Goal: Task Accomplishment & Management: Manage account settings

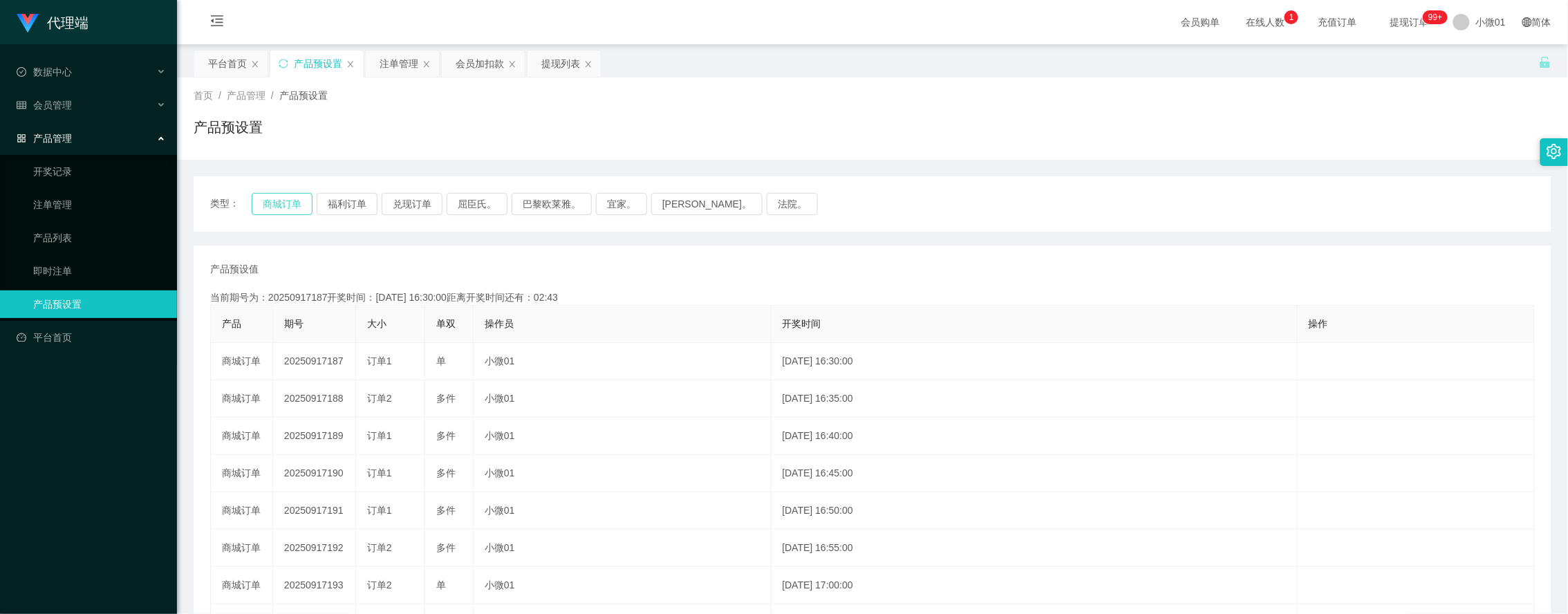
click at [293, 199] on button "商城订单" at bounding box center [282, 204] width 61 height 22
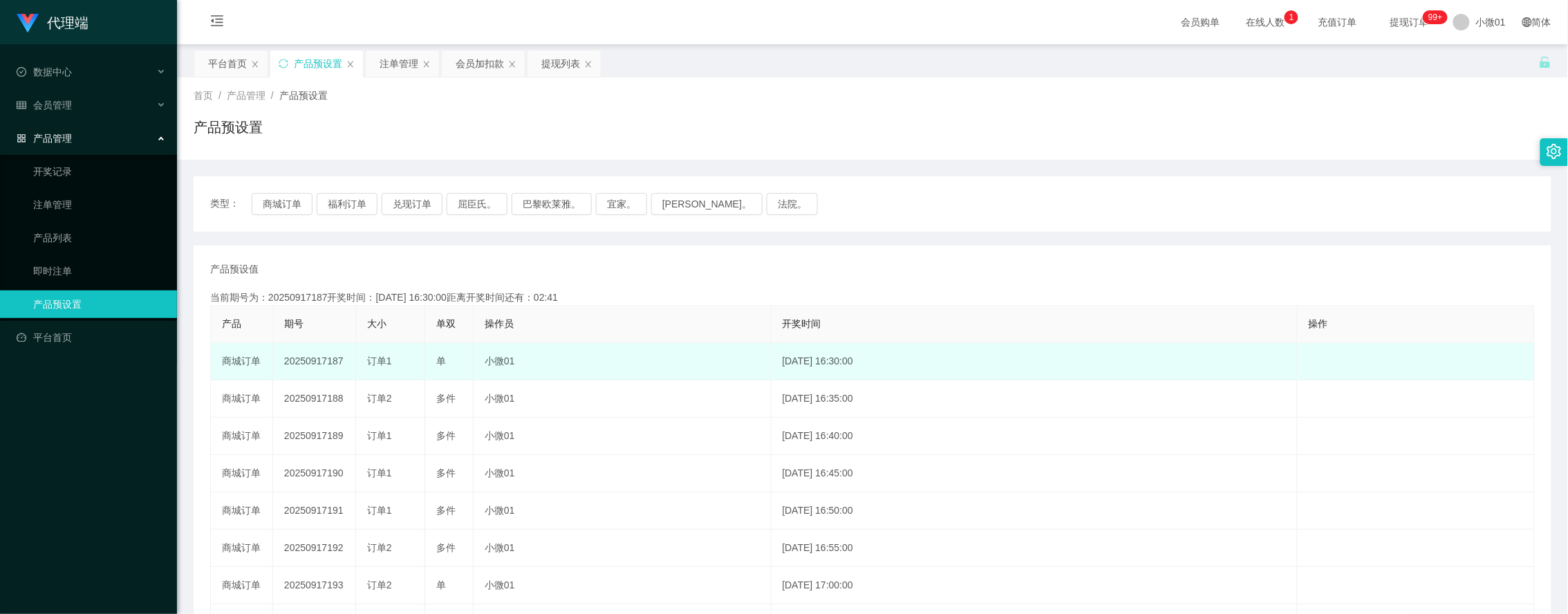
click at [299, 361] on td "20250917187" at bounding box center [314, 362] width 83 height 38
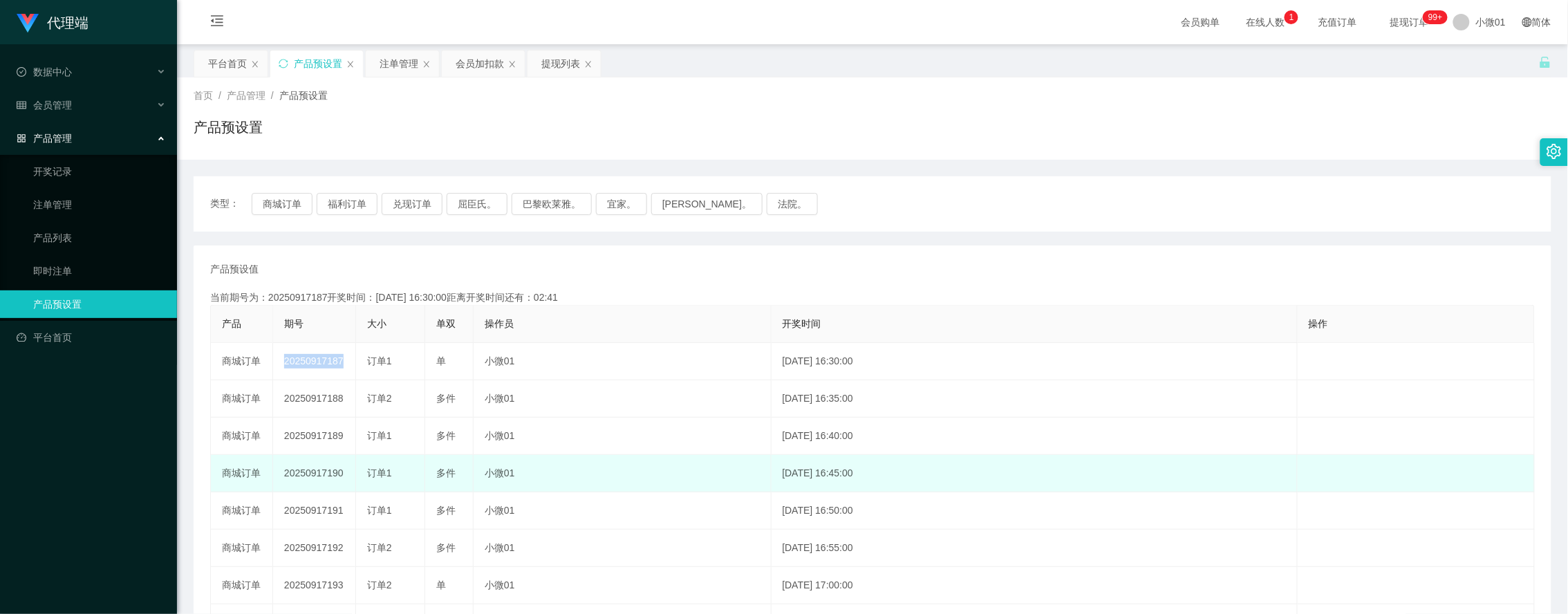
copy td "20250917187"
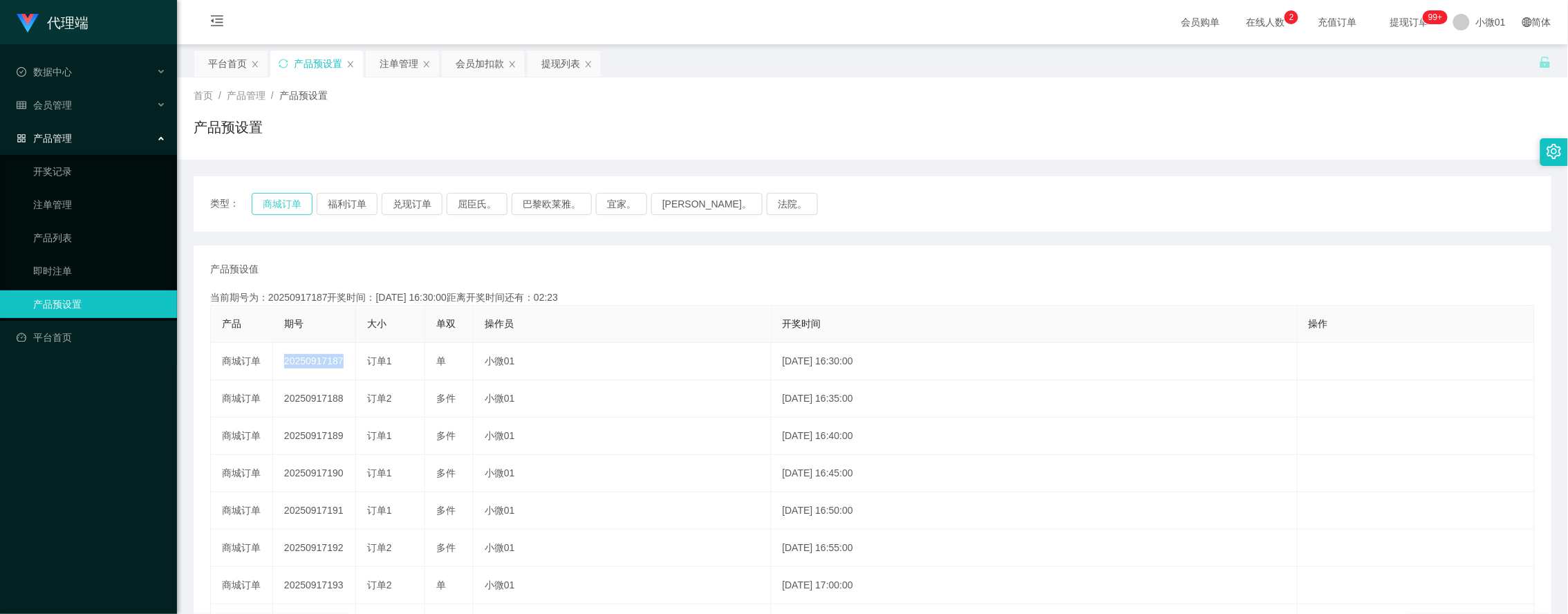
click at [305, 195] on button "商城订单" at bounding box center [282, 204] width 61 height 22
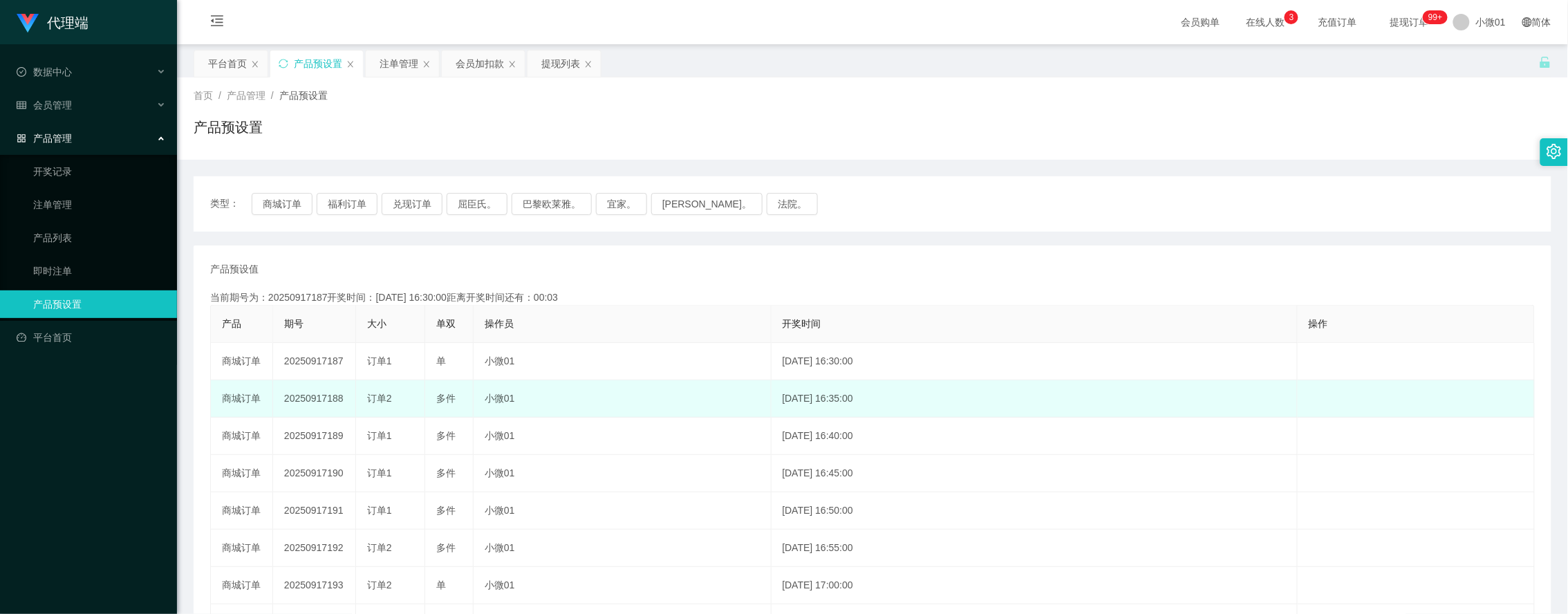
click at [322, 399] on td "20250917188" at bounding box center [314, 400] width 83 height 38
copy td "20250917188"
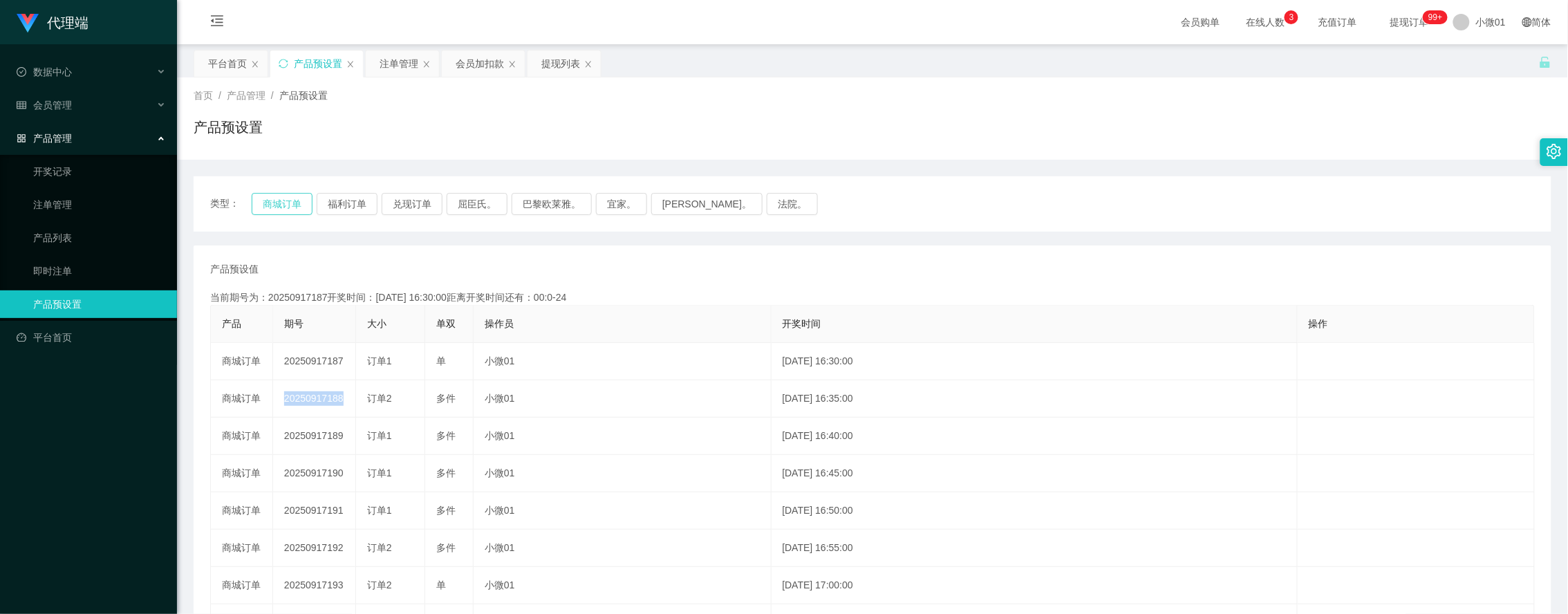
click at [271, 198] on button "商城订单" at bounding box center [282, 204] width 61 height 22
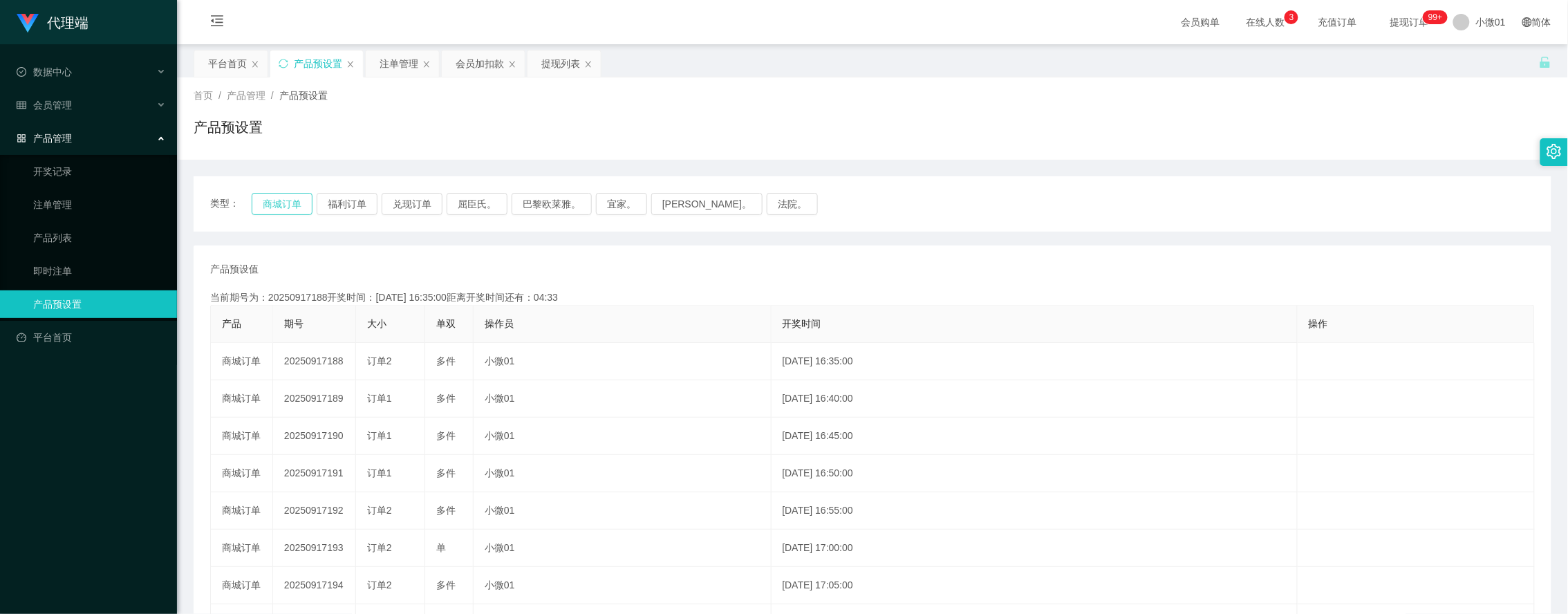
click at [271, 198] on button "商城订单" at bounding box center [282, 204] width 61 height 22
click at [390, 74] on div "注单管理" at bounding box center [399, 63] width 38 height 26
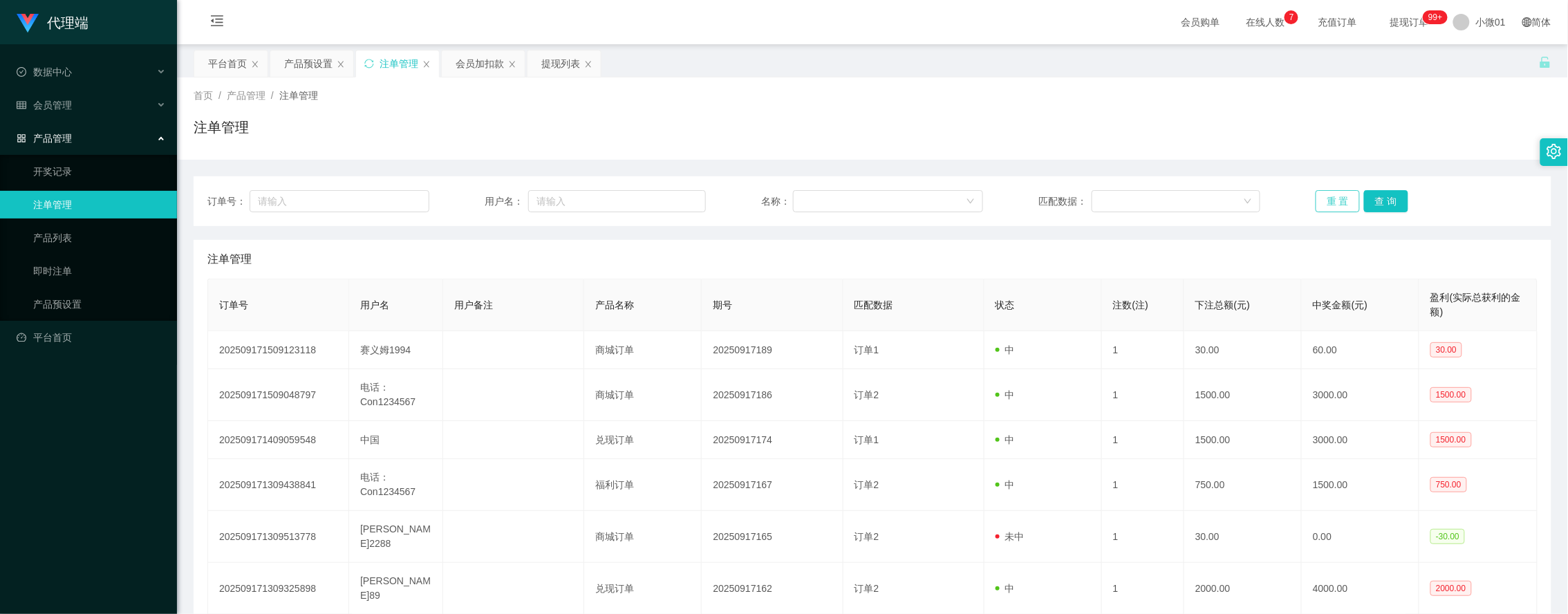
click at [1330, 199] on button "重 置" at bounding box center [1338, 201] width 44 height 22
click at [1336, 201] on button "重 置" at bounding box center [1338, 201] width 44 height 22
click at [1475, 26] on span "小微01" at bounding box center [1491, 22] width 30 height 44
click at [1495, 45] on main "关闭左侧 关闭右侧 关闭其它 刷新页面 平台首页 产品预设置 注单管理 会员加扣款 提现列表 首页 / 产品管理 / 注单管理 / 注单管理 订单号： 用户名…" at bounding box center [872, 442] width 1391 height 795
click at [1488, 32] on span "小微01" at bounding box center [1491, 22] width 30 height 44
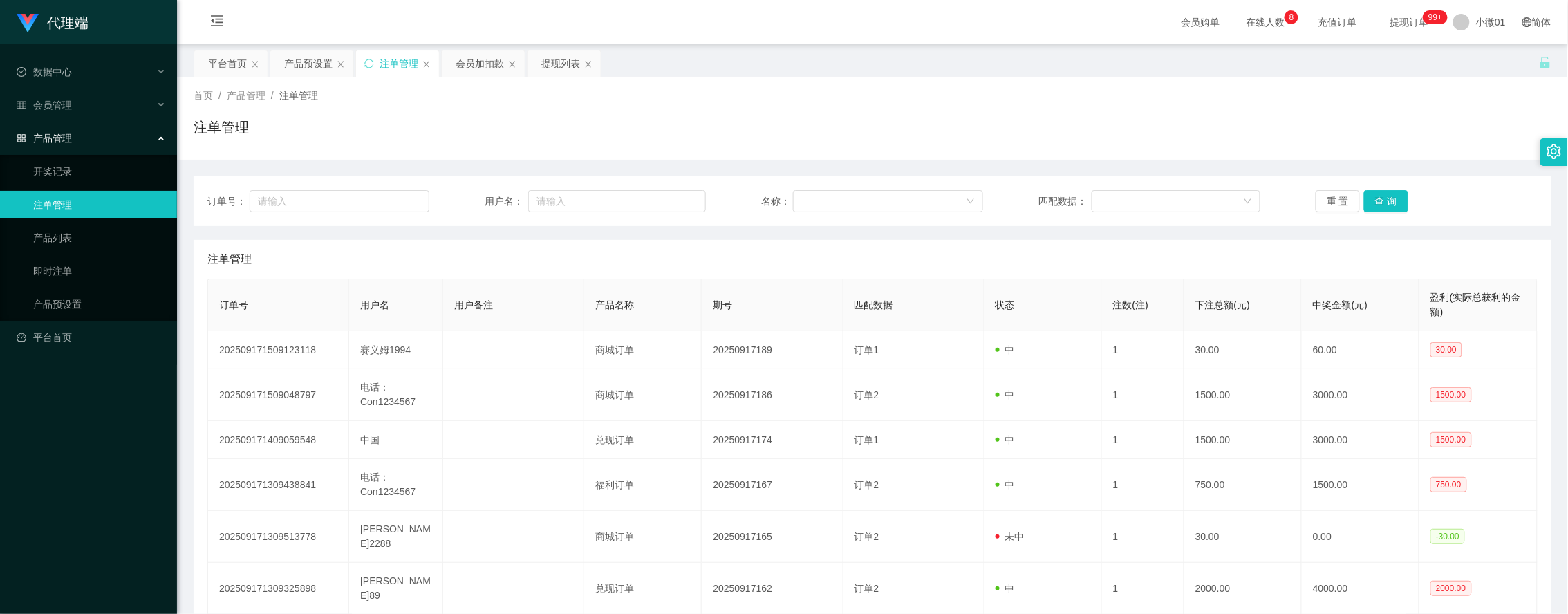
click at [1479, 66] on div "平台首页 产品预设置 注单管理 会员加扣款 提现列表" at bounding box center [866, 73] width 1345 height 47
click at [1483, 16] on span "小微01" at bounding box center [1491, 22] width 30 height 44
click at [1473, 60] on span "退出登录" at bounding box center [1478, 61] width 38 height 11
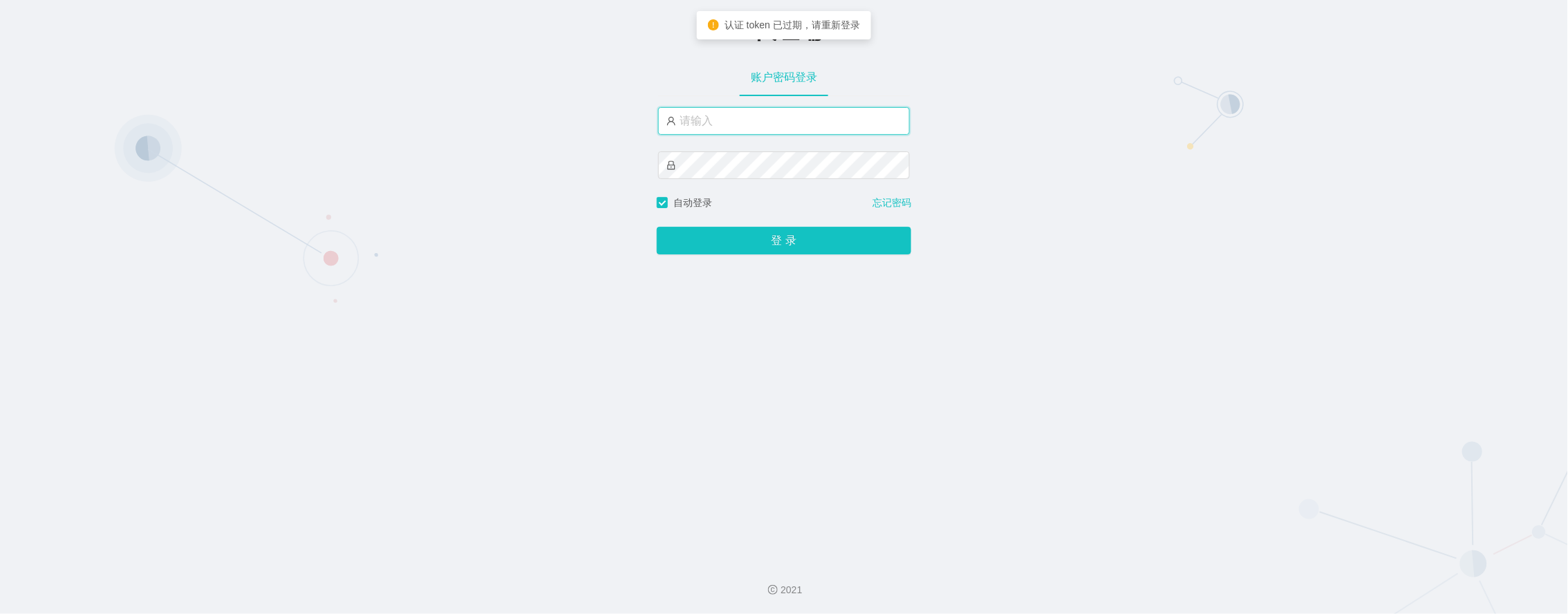
type input "xiaowei02"
click at [727, 243] on button "登 录" at bounding box center [784, 241] width 254 height 28
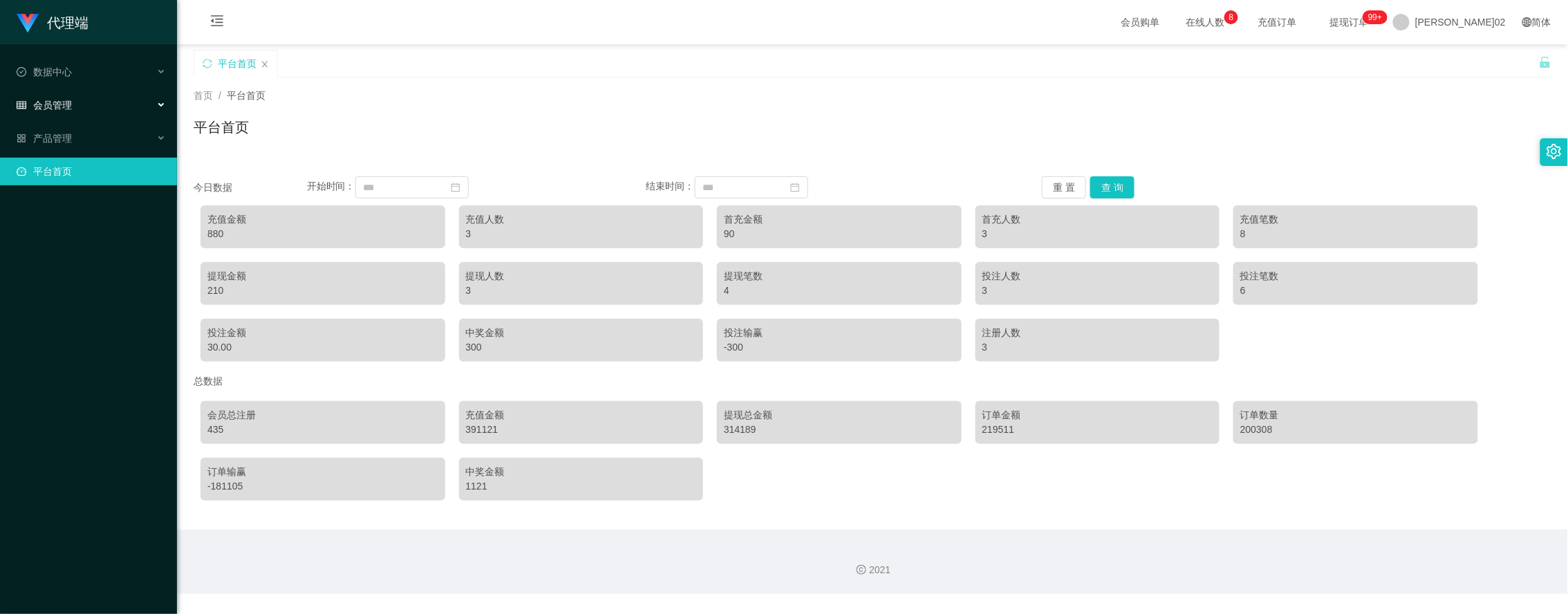
drag, startPoint x: 90, startPoint y: 109, endPoint x: 88, endPoint y: 99, distance: 10.2
click at [90, 111] on div "会员管理" at bounding box center [88, 105] width 177 height 28
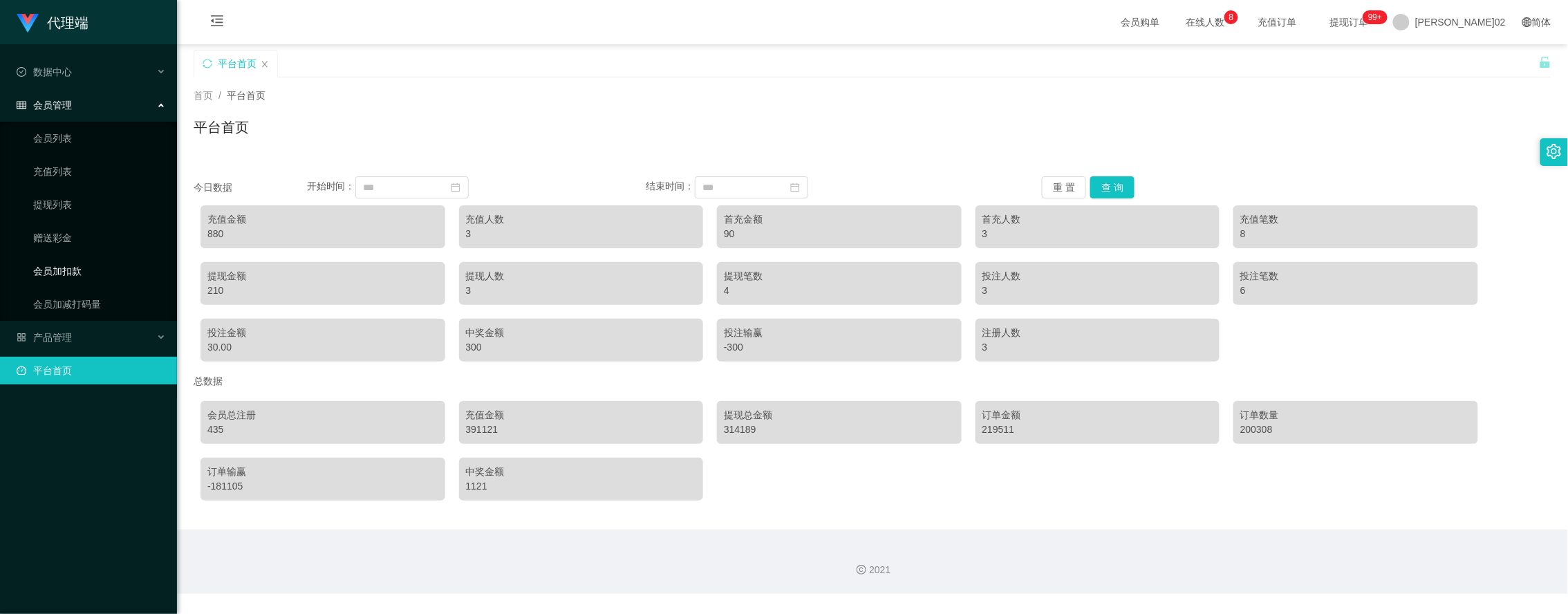
click at [49, 272] on link "会员加扣款" at bounding box center [99, 271] width 133 height 28
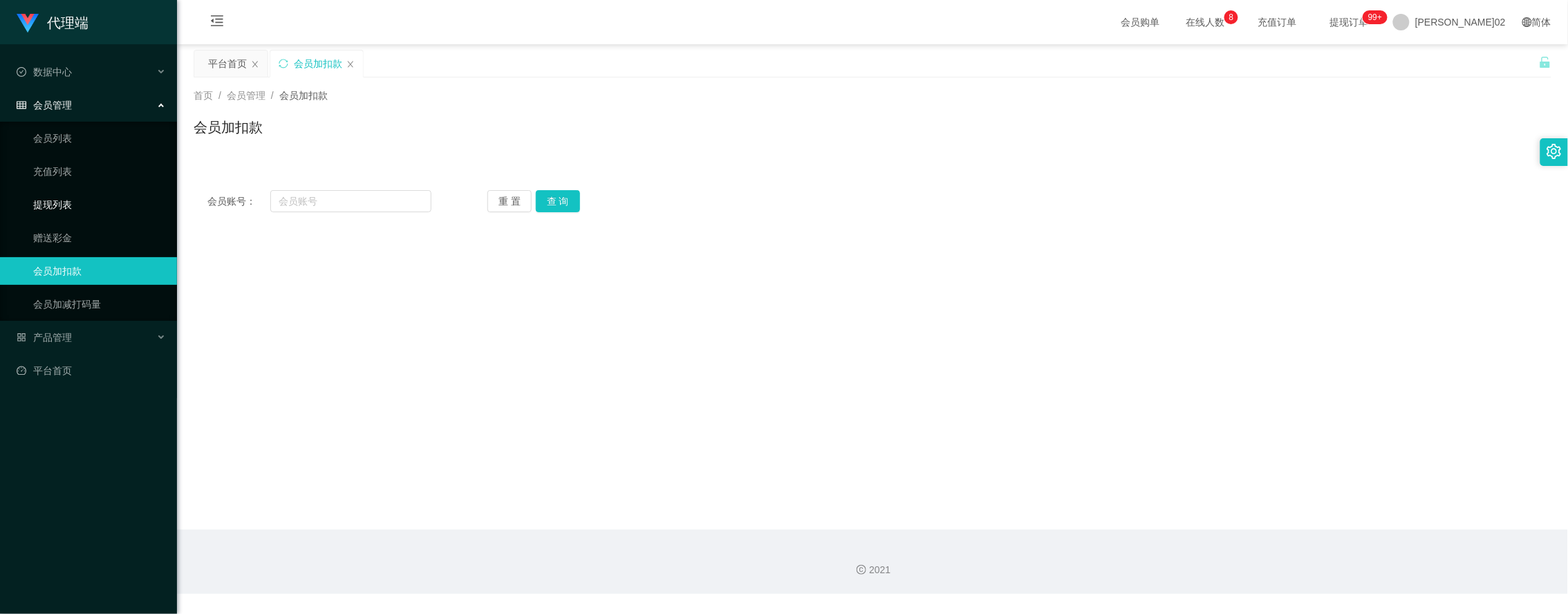
click at [61, 202] on link "提现列表" at bounding box center [99, 205] width 133 height 28
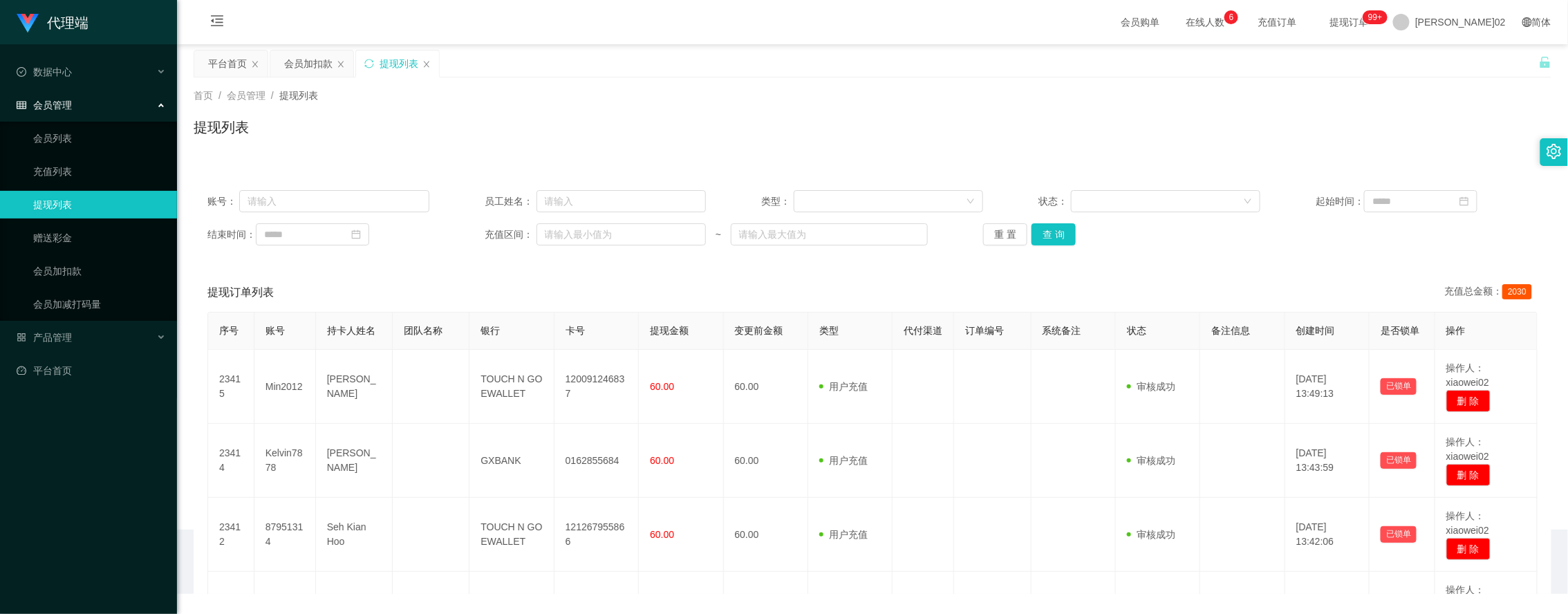
click at [53, 354] on ul "数据中心 会员管理 会员列表 充值列表 提现列表 赠送彩金 会员加扣款 会员加减打码量 产品管理 平台首页" at bounding box center [88, 221] width 177 height 354
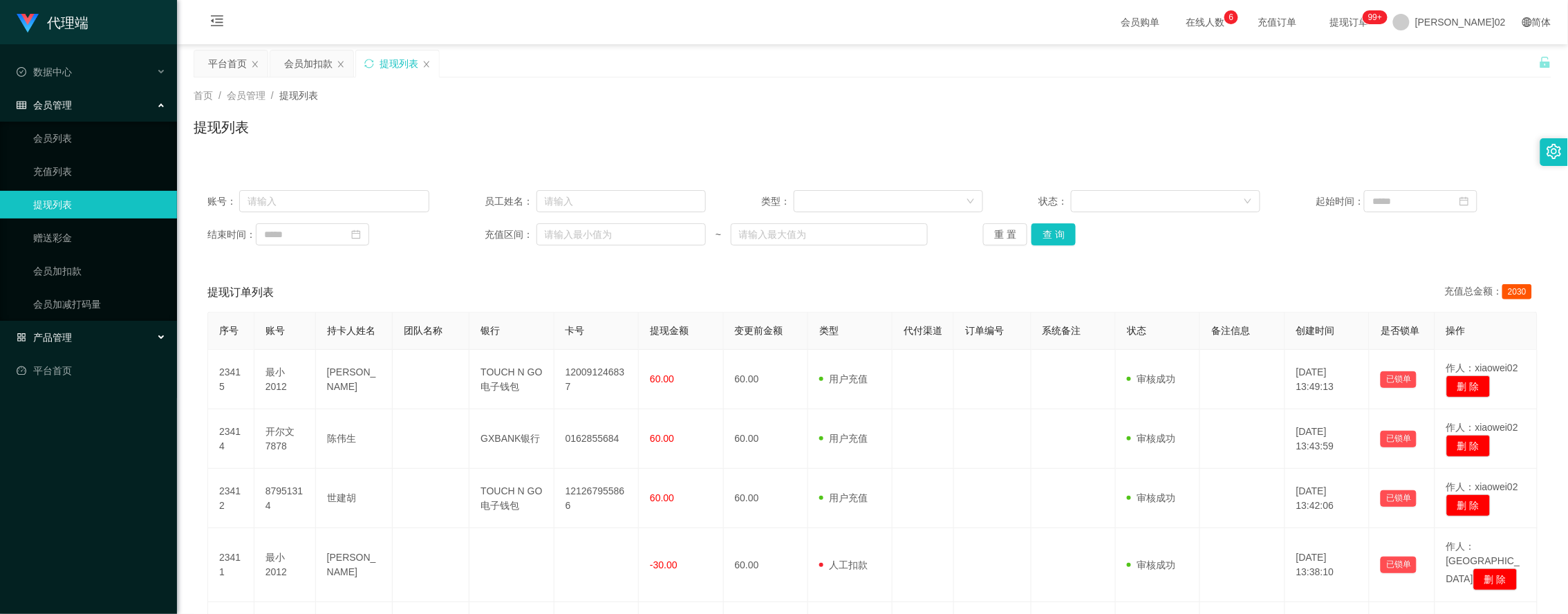
click at [60, 333] on font "产品管理" at bounding box center [52, 337] width 38 height 11
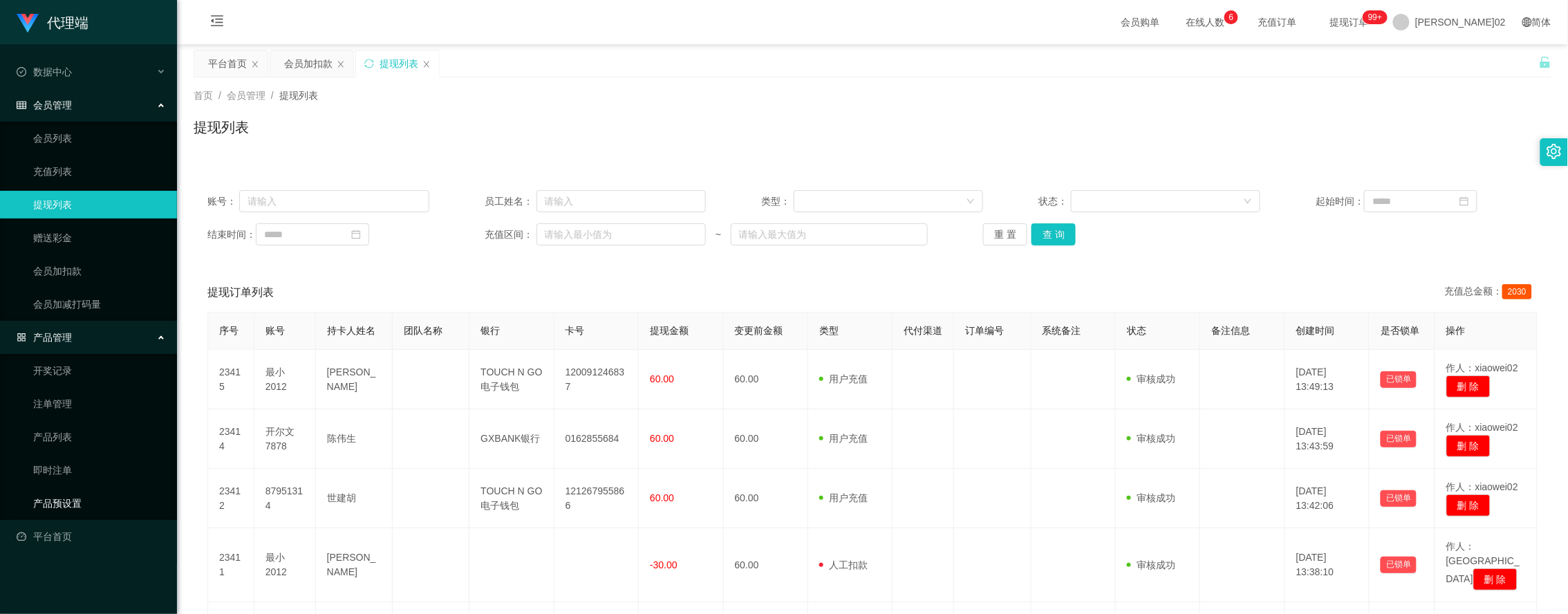
click at [57, 494] on link "产品预设置" at bounding box center [99, 503] width 133 height 28
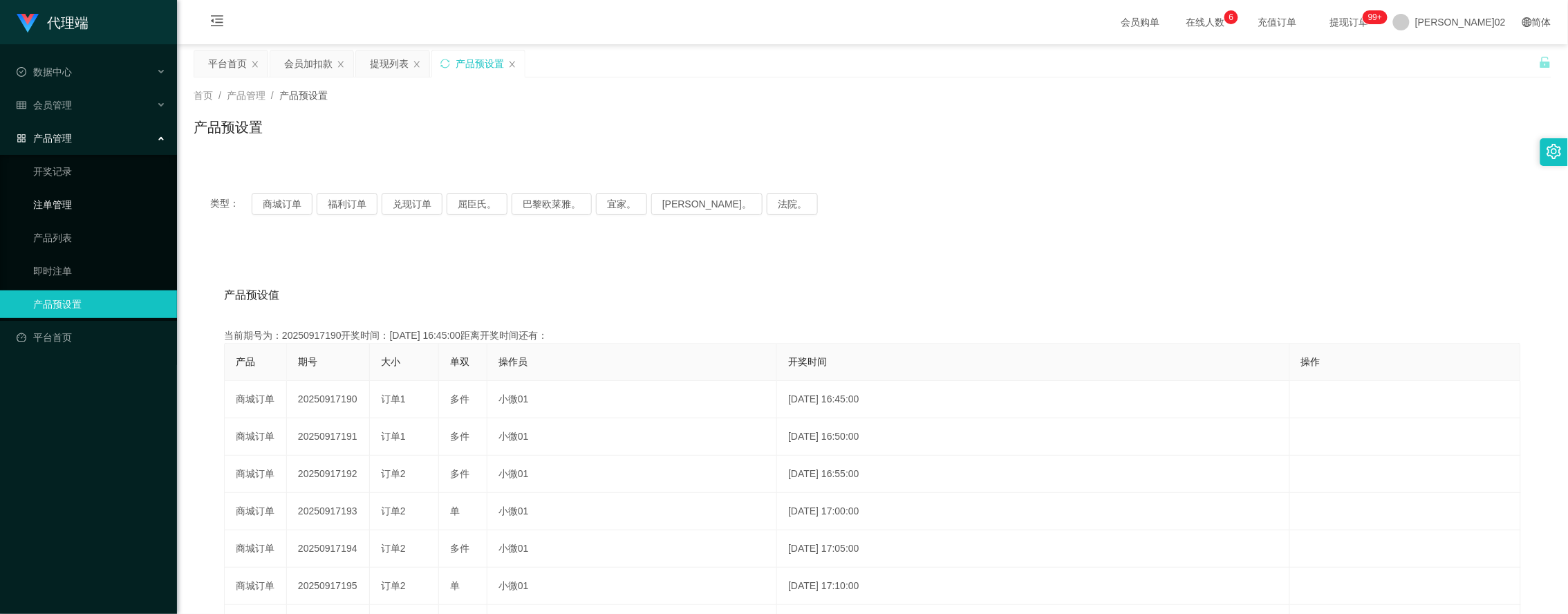
click at [65, 199] on link "注单管理" at bounding box center [99, 205] width 133 height 28
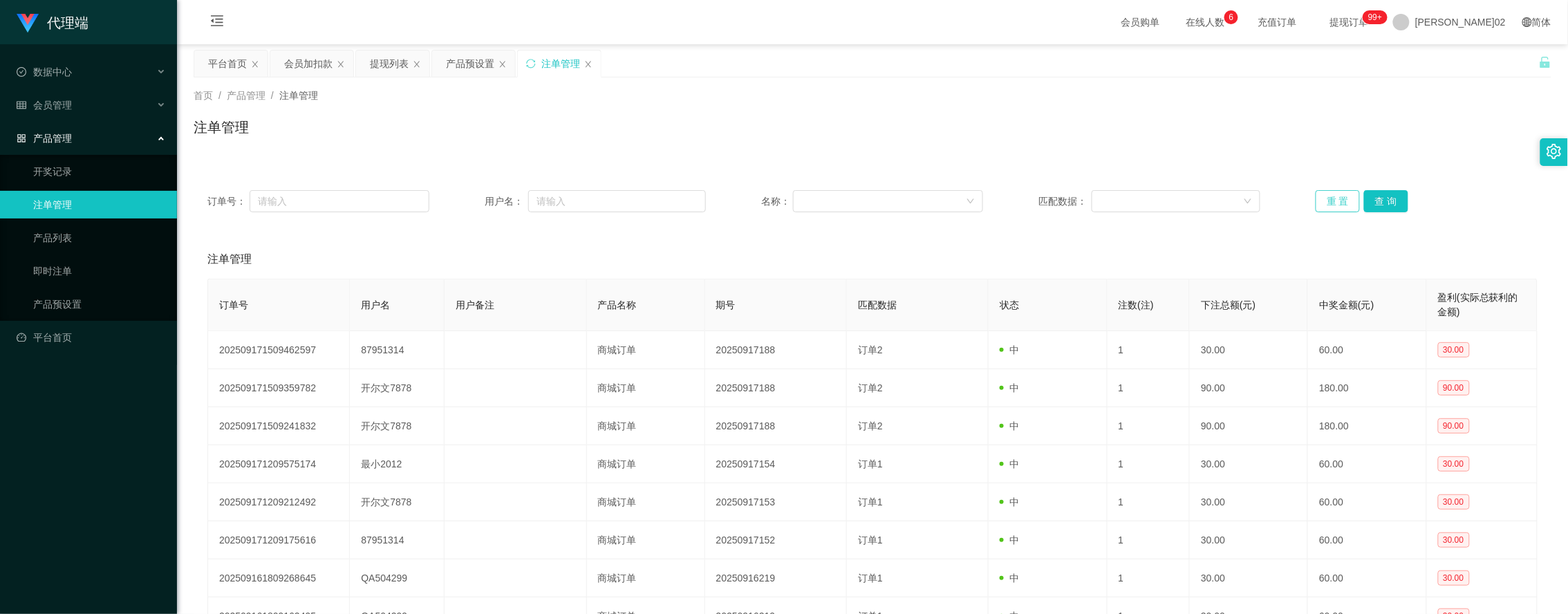
drag, startPoint x: 1325, startPoint y: 210, endPoint x: 1330, endPoint y: 185, distance: 25.5
click at [1325, 209] on button "重 置" at bounding box center [1338, 201] width 44 height 22
drag, startPoint x: 1334, startPoint y: 168, endPoint x: 1347, endPoint y: 137, distance: 33.6
click at [1347, 137] on div "首页 / 产品管理 / 注单管理 / 注单管理 订单号： 用户名： 名称： 匹配数据： 重 置 查 询 注单管理 订单号 用户名 用户备注 产品名称 期号 匹…" at bounding box center [872, 417] width 1358 height 679
click at [315, 76] on div "会员加扣款" at bounding box center [308, 63] width 48 height 26
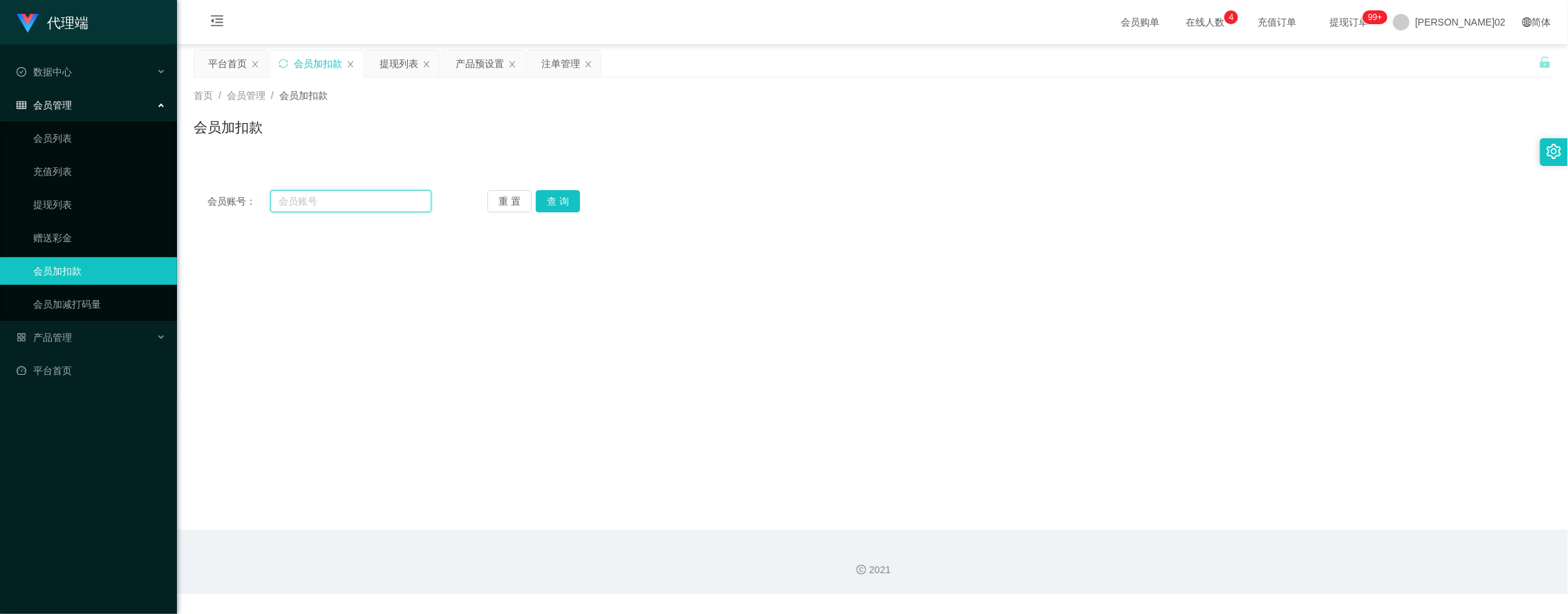
click at [342, 194] on input "text" at bounding box center [350, 201] width 161 height 22
click at [342, 197] on input "text" at bounding box center [350, 201] width 161 height 22
paste input "87951314"
click at [572, 205] on button "查 询" at bounding box center [558, 201] width 44 height 22
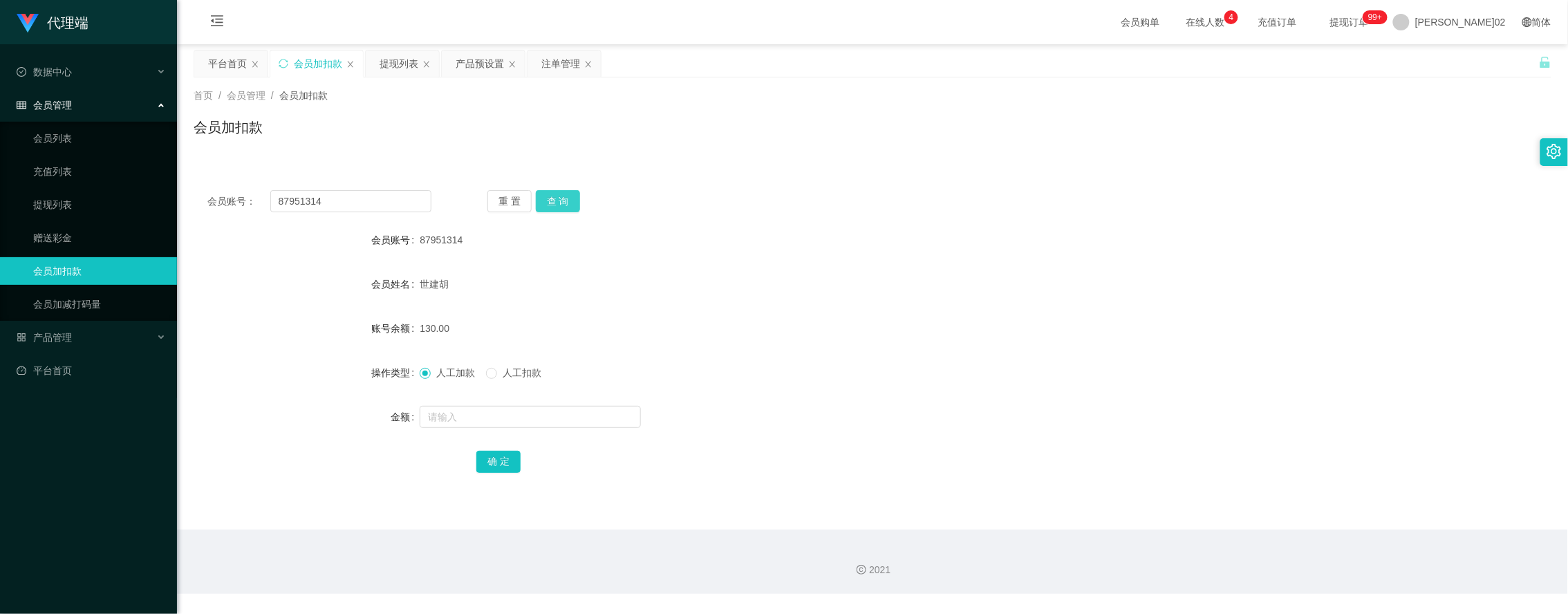
click at [575, 197] on button "查 询" at bounding box center [558, 201] width 44 height 22
click at [879, 250] on div "87951314" at bounding box center [816, 240] width 793 height 28
click at [574, 209] on button "查 询" at bounding box center [558, 201] width 44 height 22
drag, startPoint x: 363, startPoint y: 195, endPoint x: 413, endPoint y: 220, distance: 55.9
click at [262, 196] on div "会员账号： 87951314" at bounding box center [320, 201] width 224 height 22
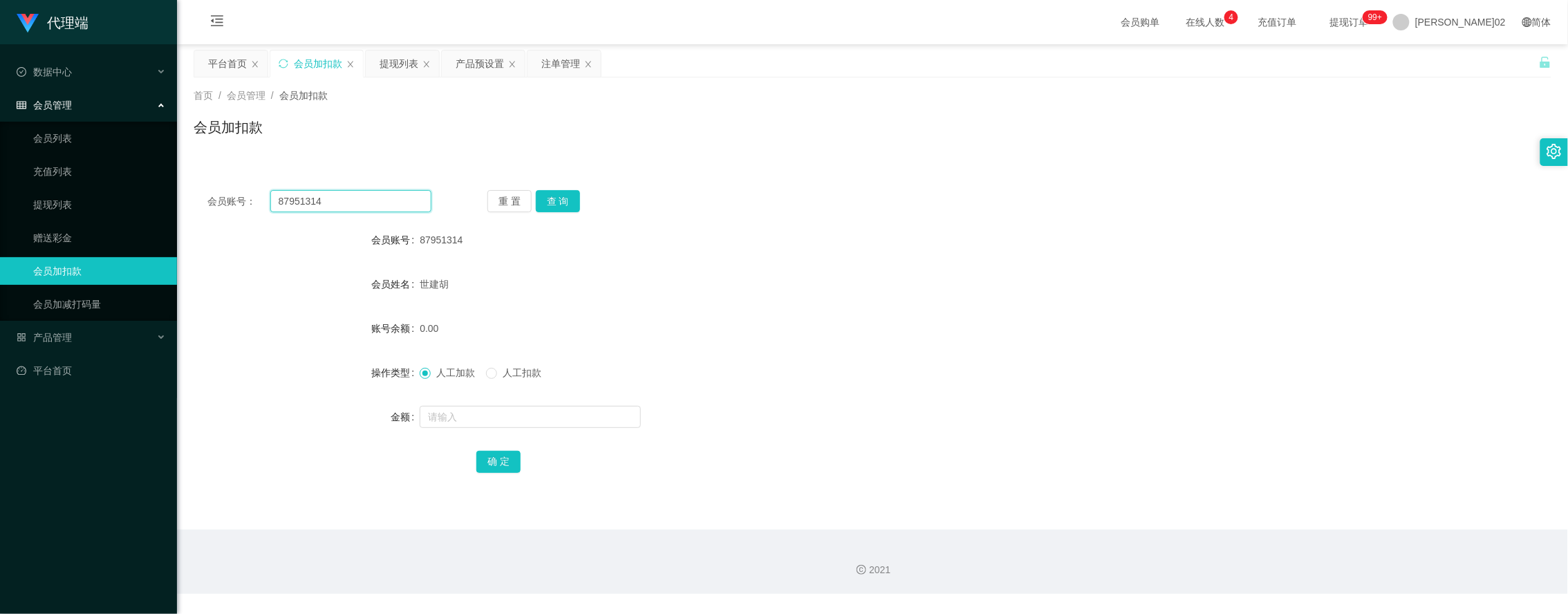
paste input "Kelvin7878"
type input "Kelvin7878"
click at [565, 205] on button "查 询" at bounding box center [558, 201] width 44 height 22
click at [497, 373] on span "人工扣款" at bounding box center [522, 372] width 50 height 11
click at [492, 419] on input "text" at bounding box center [530, 417] width 221 height 22
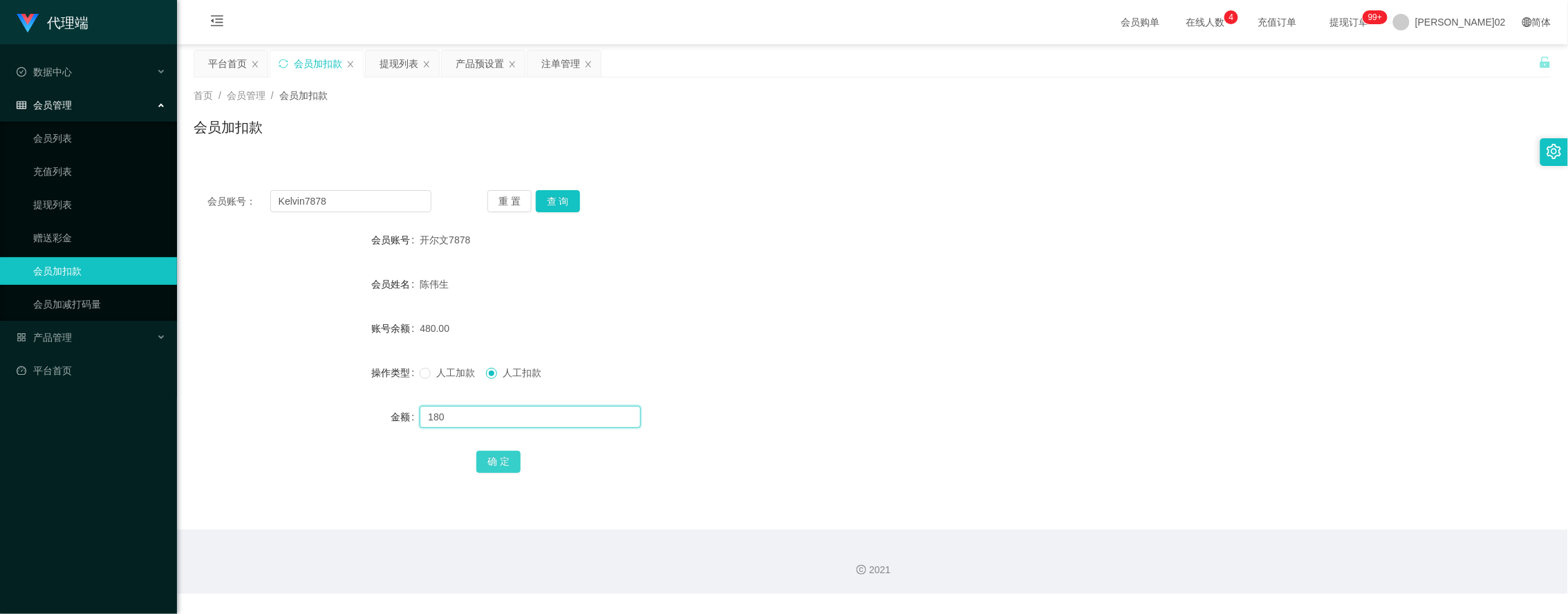
type input "180"
click at [499, 462] on button "确 定" at bounding box center [498, 461] width 44 height 22
